Goal: Task Accomplishment & Management: Use online tool/utility

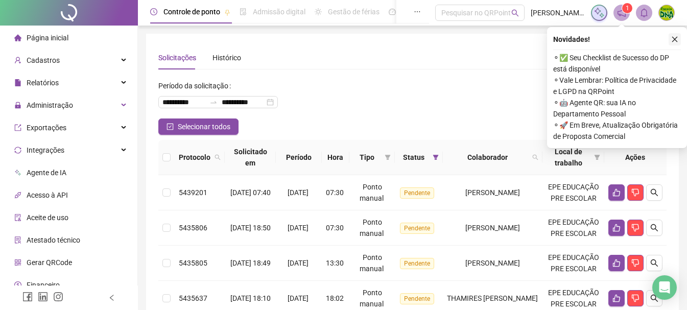
click at [672, 42] on icon "close" at bounding box center [674, 39] width 7 height 7
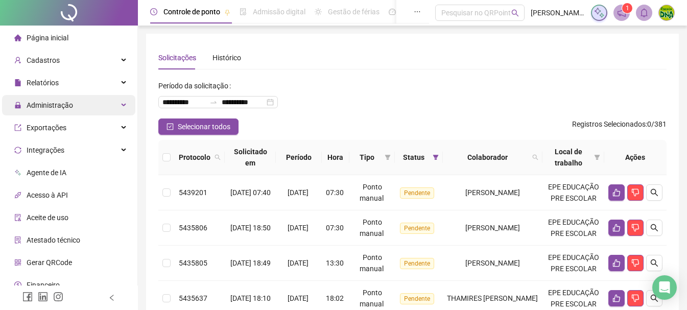
click at [78, 97] on div "Administração" at bounding box center [68, 105] width 133 height 20
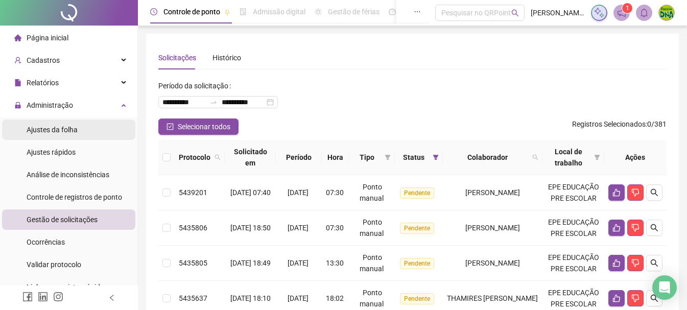
click at [69, 135] on div "Ajustes da folha" at bounding box center [52, 130] width 51 height 20
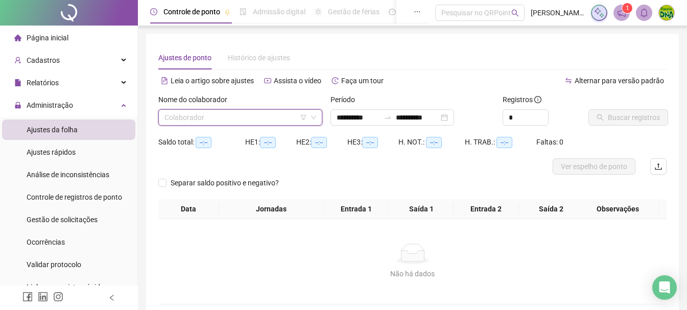
click at [251, 118] on input "search" at bounding box center [236, 117] width 143 height 15
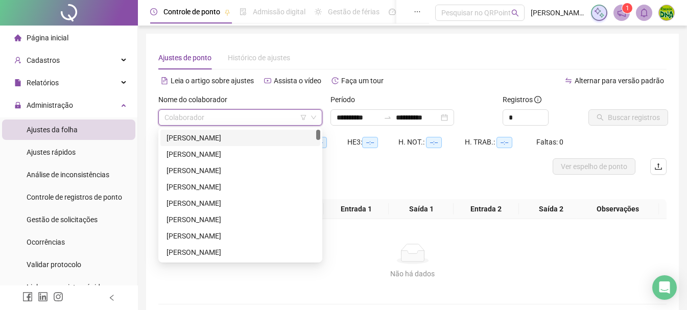
click at [290, 95] on div "Nome do colaborador" at bounding box center [240, 101] width 164 height 15
